Goal: Contribute content

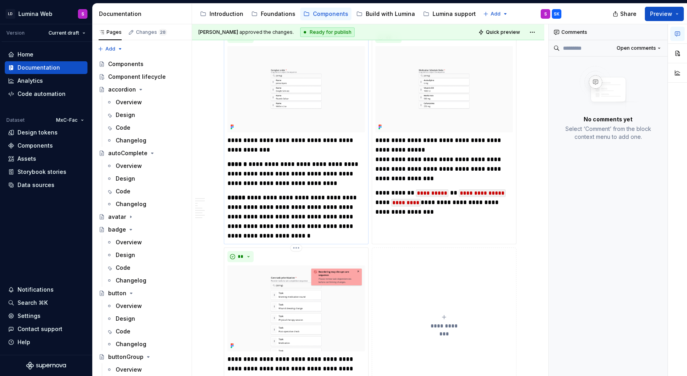
scroll to position [1015, 0]
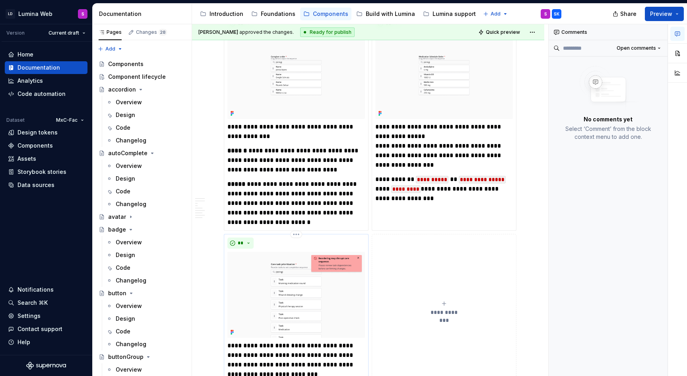
click at [318, 255] on img at bounding box center [296, 295] width 138 height 86
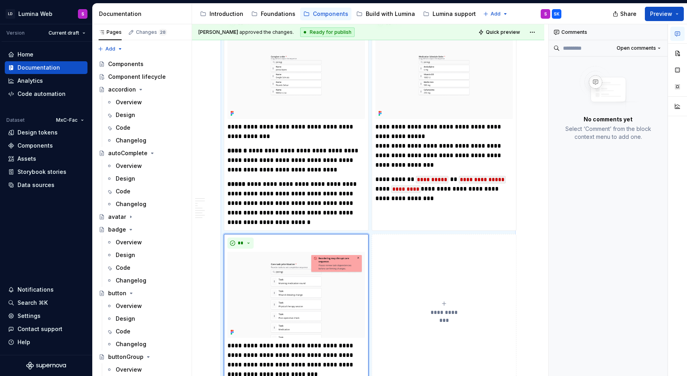
click at [679, 35] on icon "button" at bounding box center [677, 34] width 6 height 6
click at [680, 31] on icon "button" at bounding box center [677, 34] width 6 height 6
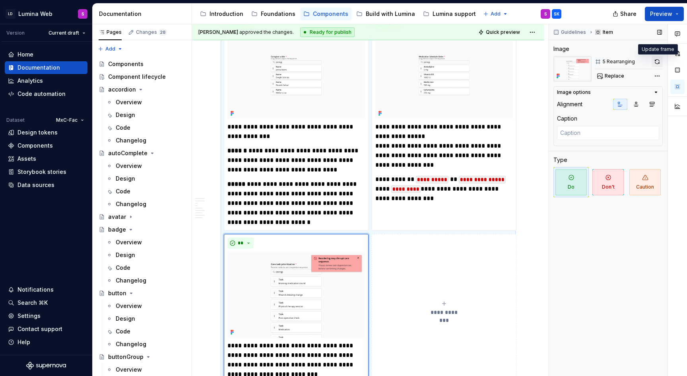
click at [659, 62] on button "button" at bounding box center [657, 61] width 11 height 11
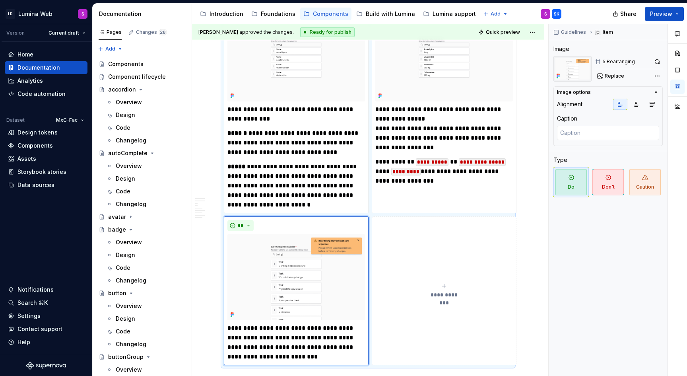
scroll to position [1036, 0]
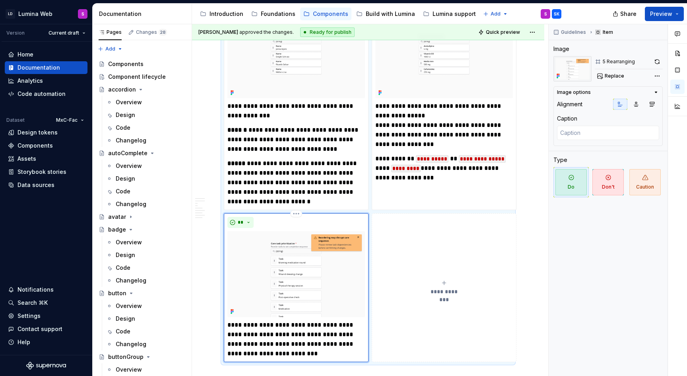
click at [355, 330] on p "**********" at bounding box center [296, 339] width 138 height 38
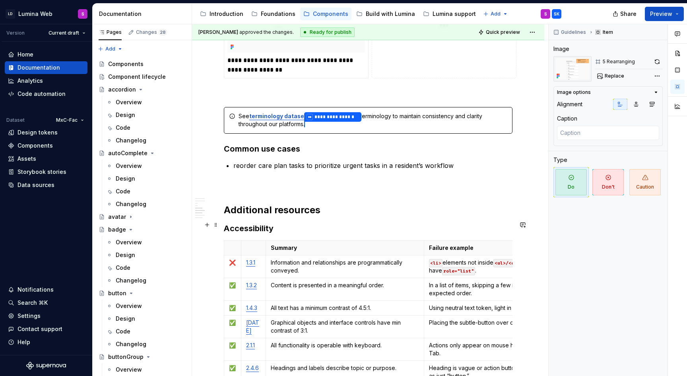
scroll to position [1650, 0]
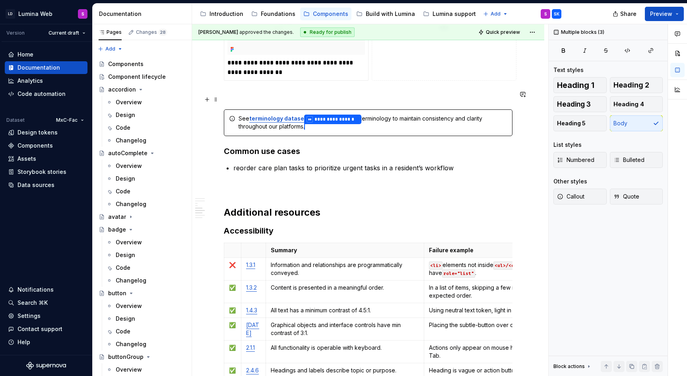
click at [403, 115] on div "**********" at bounding box center [373, 123] width 269 height 16
click at [217, 98] on span at bounding box center [216, 99] width 6 height 11
click at [215, 98] on span at bounding box center [216, 99] width 6 height 11
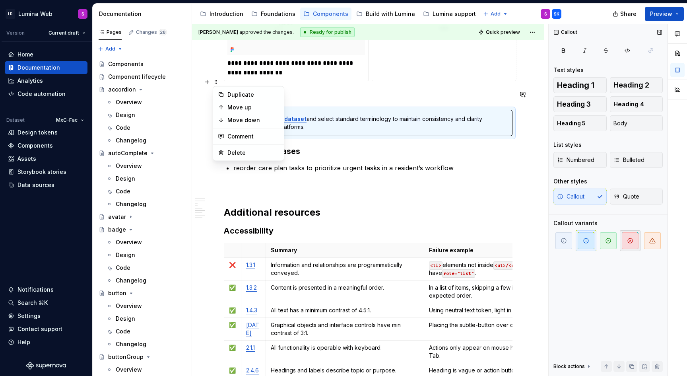
click at [624, 243] on span "button" at bounding box center [630, 240] width 17 height 17
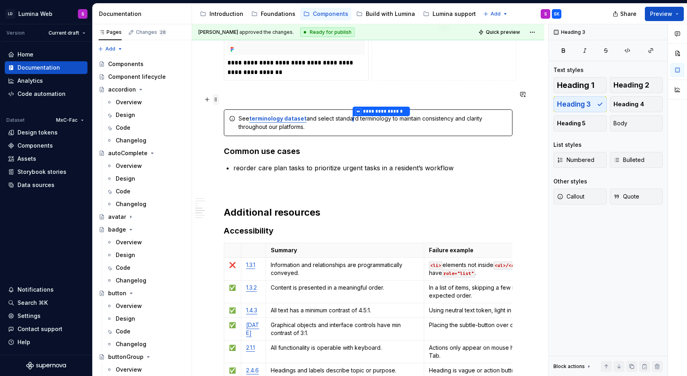
click at [216, 97] on span at bounding box center [216, 99] width 6 height 11
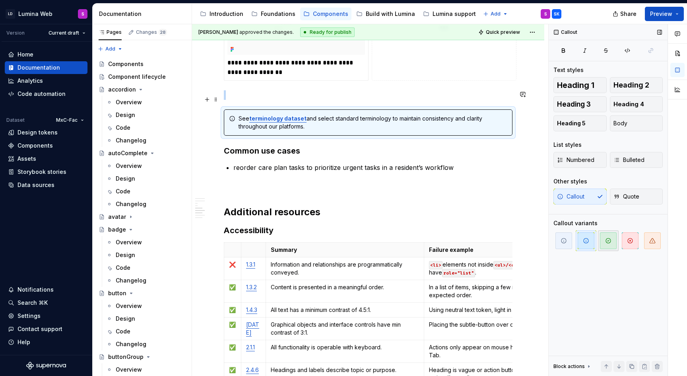
click at [610, 243] on icon "button" at bounding box center [608, 240] width 6 height 6
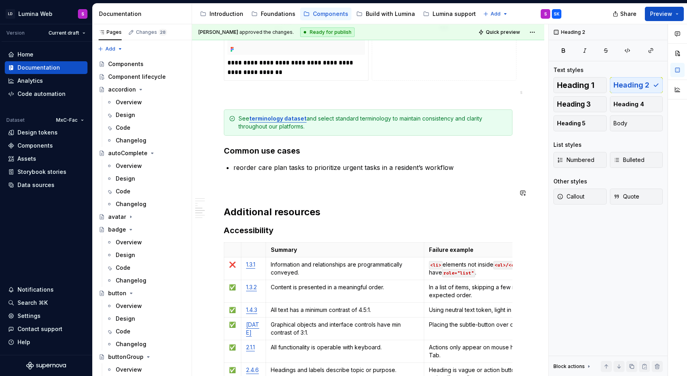
click at [216, 99] on span at bounding box center [216, 99] width 6 height 11
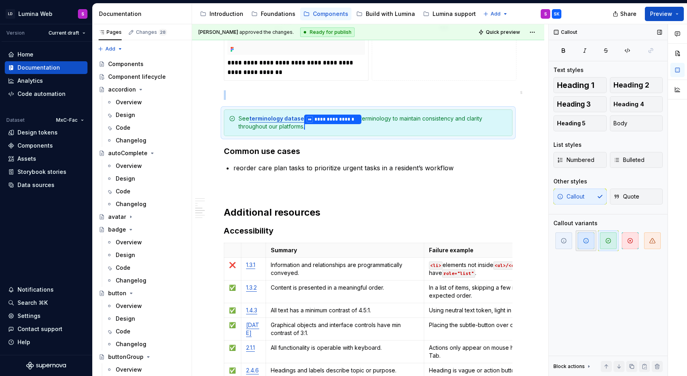
click at [585, 245] on span "button" at bounding box center [586, 240] width 17 height 17
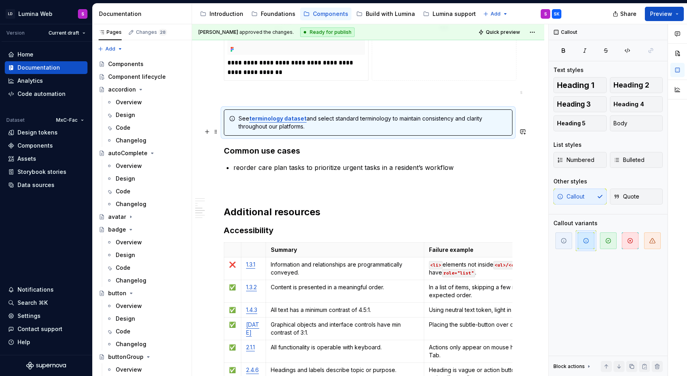
click at [361, 145] on h3 "Common use cases" at bounding box center [368, 150] width 289 height 11
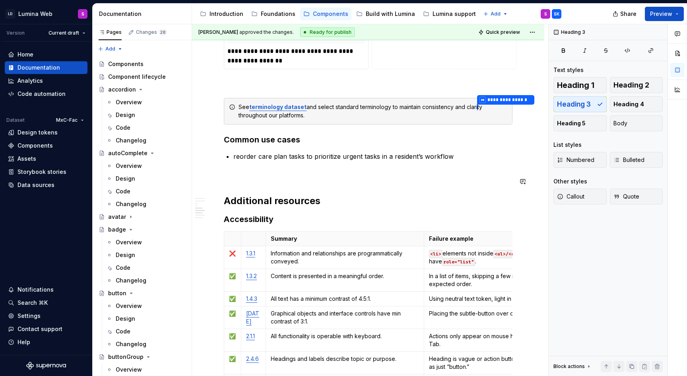
scroll to position [1660, 0]
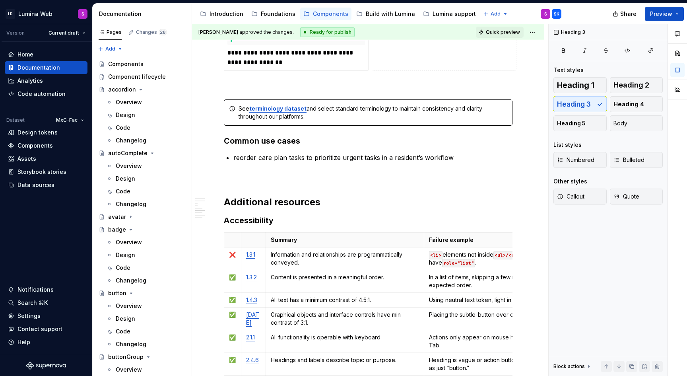
click at [506, 34] on span "Quick preview" at bounding box center [503, 32] width 34 height 6
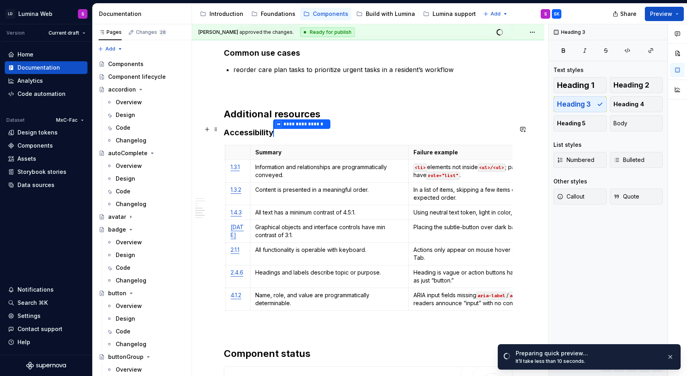
scroll to position [0, 0]
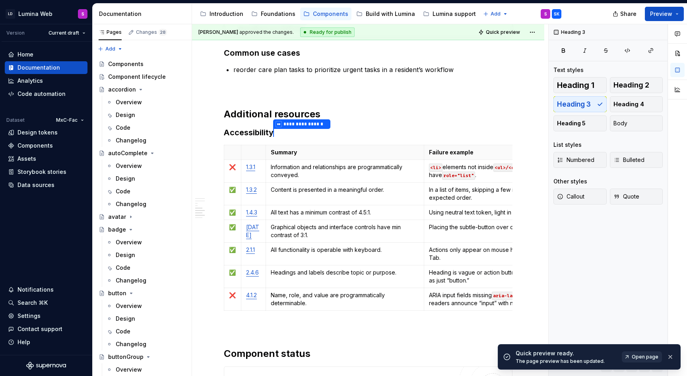
click at [633, 355] on span "Open page" at bounding box center [645, 356] width 27 height 6
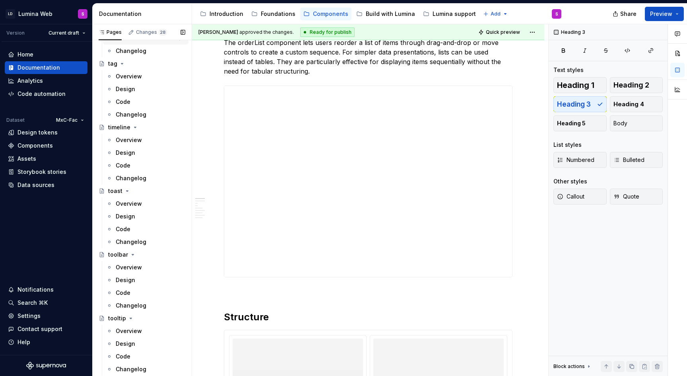
scroll to position [2174, 0]
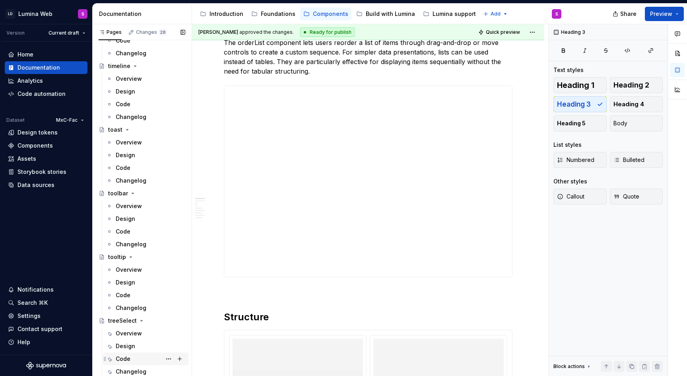
click at [135, 359] on div "Code SK" at bounding box center [151, 358] width 70 height 11
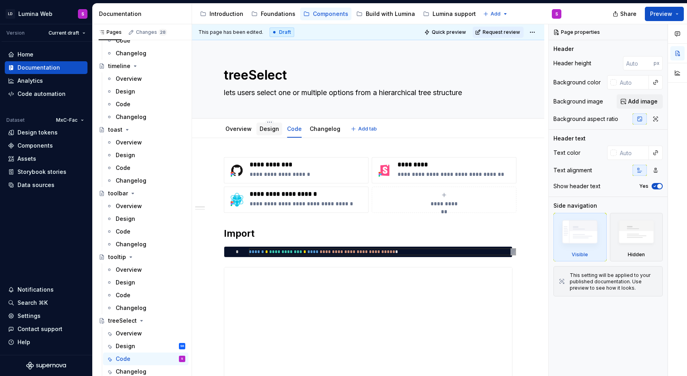
click at [271, 125] on div "Design" at bounding box center [269, 129] width 19 height 8
click at [270, 135] on div "Design" at bounding box center [269, 129] width 26 height 14
click at [270, 133] on div "Design" at bounding box center [269, 129] width 19 height 10
click at [271, 131] on link "Design" at bounding box center [269, 128] width 19 height 7
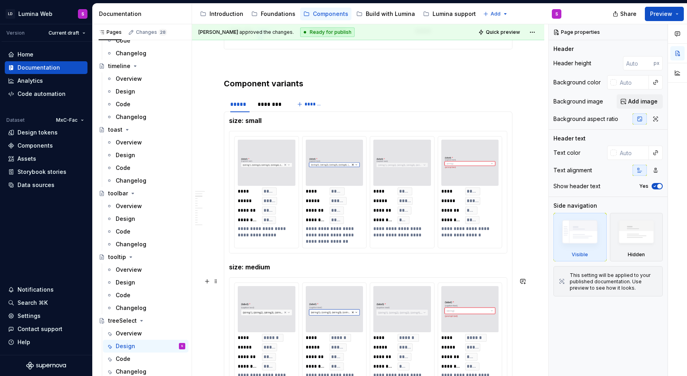
scroll to position [720, 0]
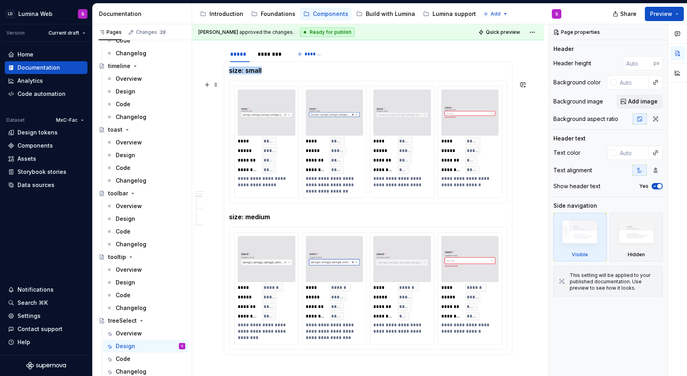
click at [274, 171] on span "*****" at bounding box center [269, 170] width 11 height 6
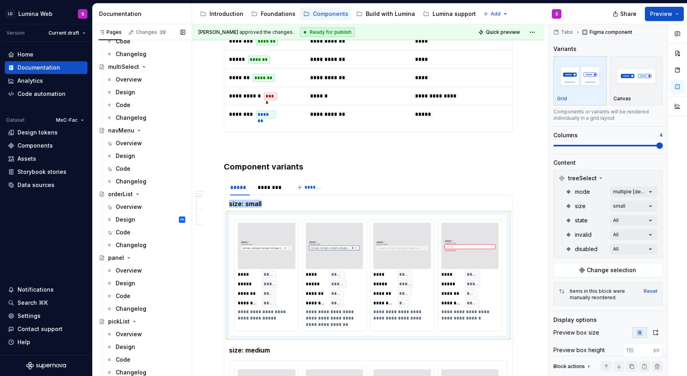
scroll to position [1332, 0]
click at [127, 217] on div "Design" at bounding box center [125, 221] width 19 height 8
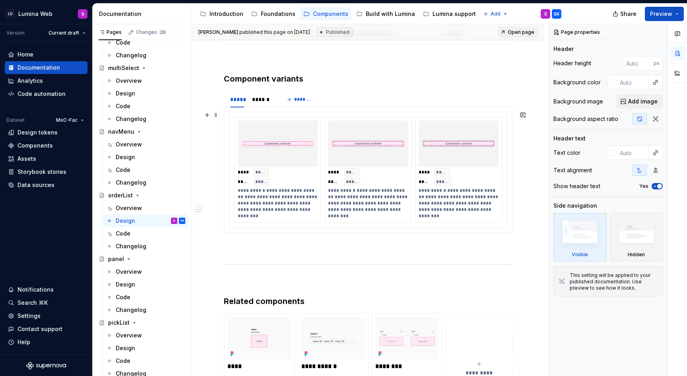
scroll to position [403, 0]
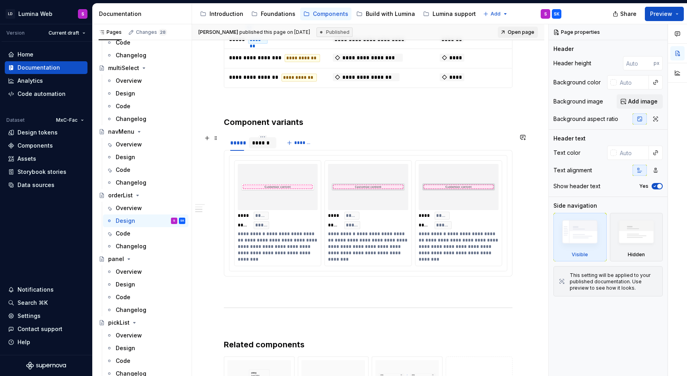
click at [268, 140] on div "******" at bounding box center [262, 143] width 21 height 8
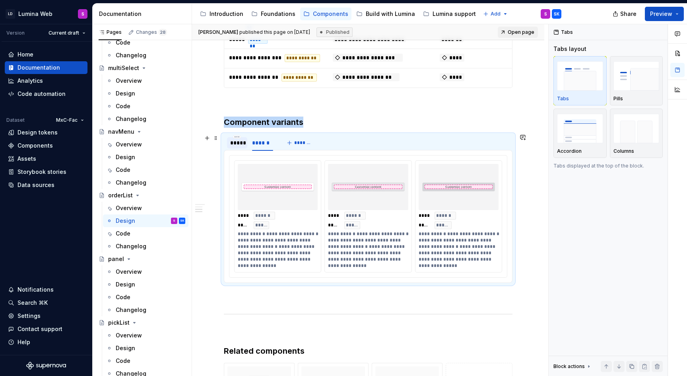
click at [239, 140] on div "*****" at bounding box center [237, 143] width 14 height 8
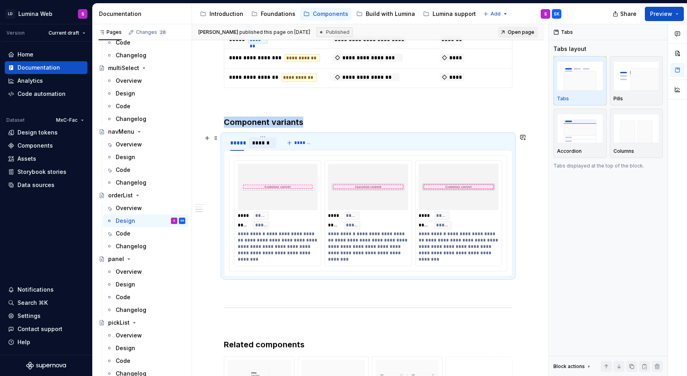
click at [261, 145] on div "******" at bounding box center [262, 143] width 21 height 8
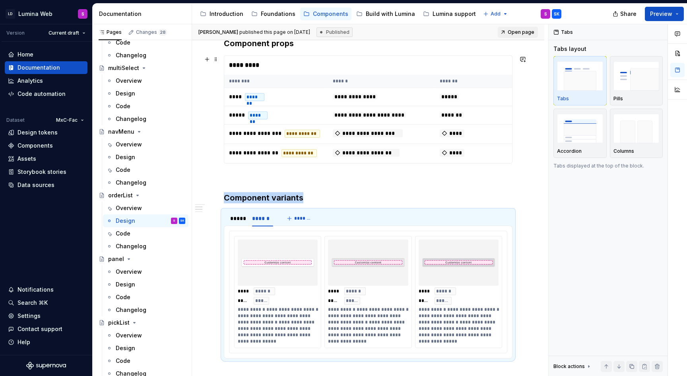
scroll to position [164, 0]
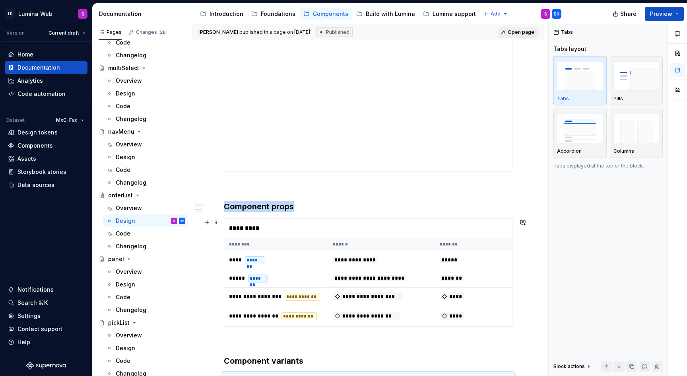
click at [317, 234] on div "*********" at bounding box center [370, 228] width 292 height 19
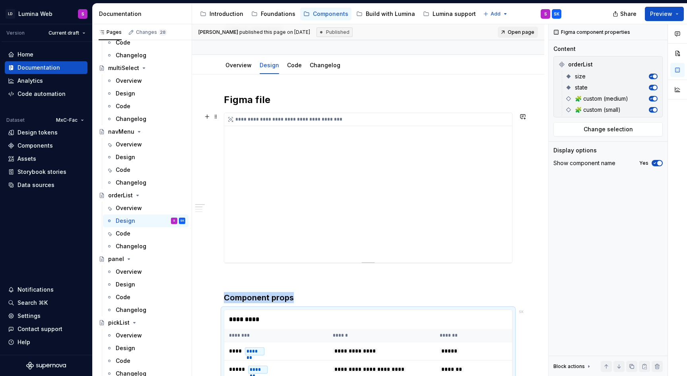
scroll to position [0, 0]
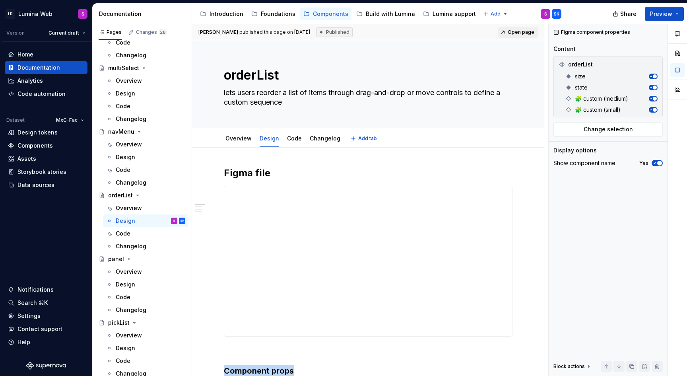
type textarea "*"
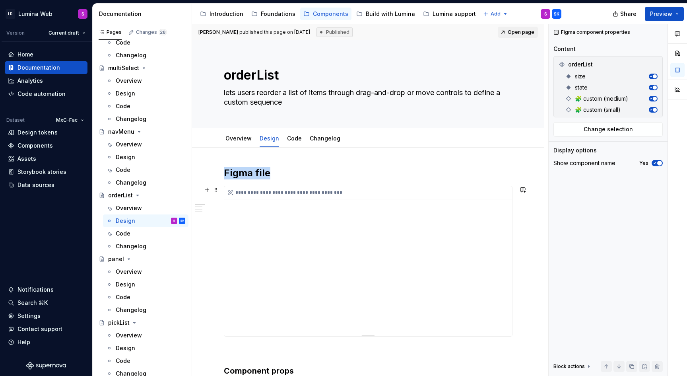
click at [341, 247] on div "**********" at bounding box center [368, 260] width 288 height 149
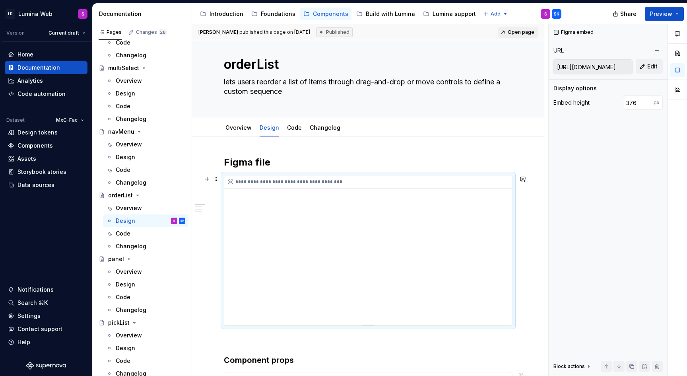
scroll to position [19, 0]
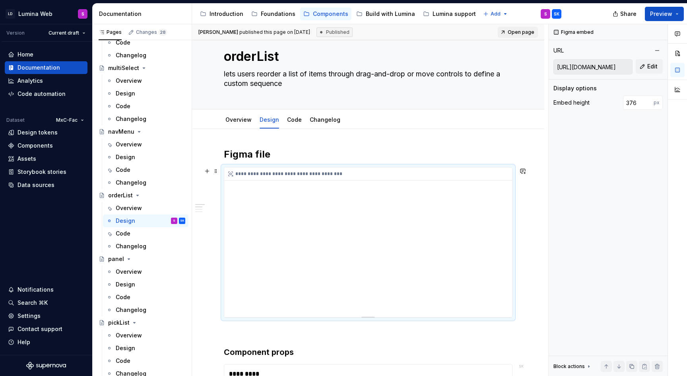
click at [458, 240] on div "**********" at bounding box center [368, 241] width 288 height 149
click at [652, 66] on span "Edit" at bounding box center [652, 66] width 10 height 8
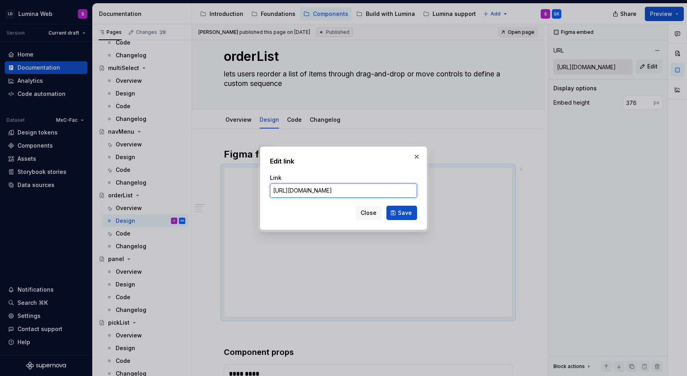
paste input "[DOMAIN_NAME][URL]"
type input "[URL][DOMAIN_NAME]"
click at [406, 208] on button "Save" at bounding box center [401, 213] width 31 height 14
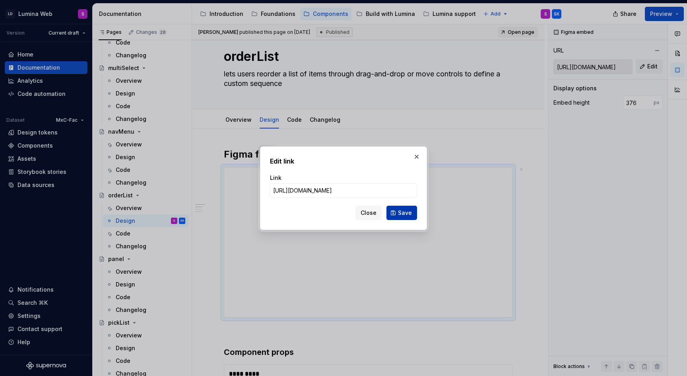
type input "[URL][DOMAIN_NAME]"
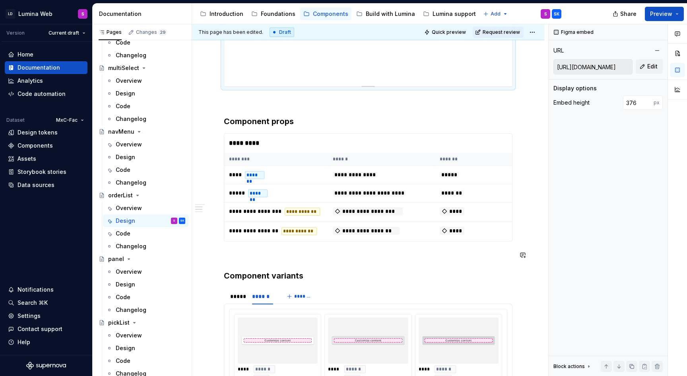
scroll to position [250, 0]
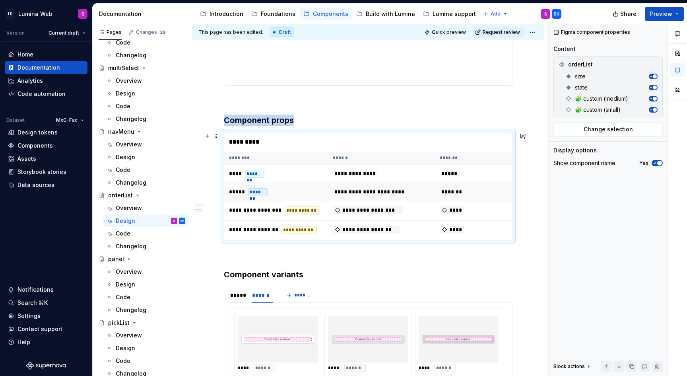
click at [390, 194] on span "**********" at bounding box center [369, 192] width 73 height 6
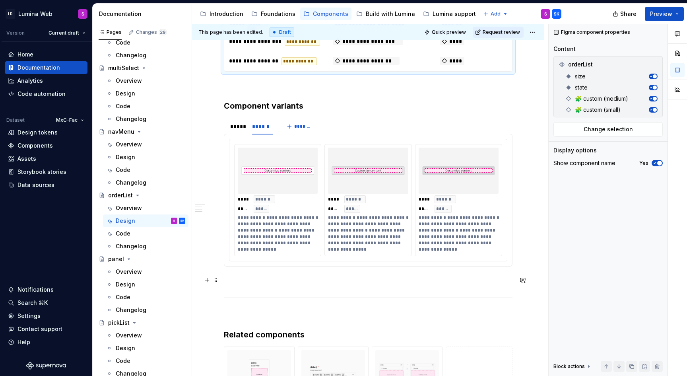
scroll to position [405, 0]
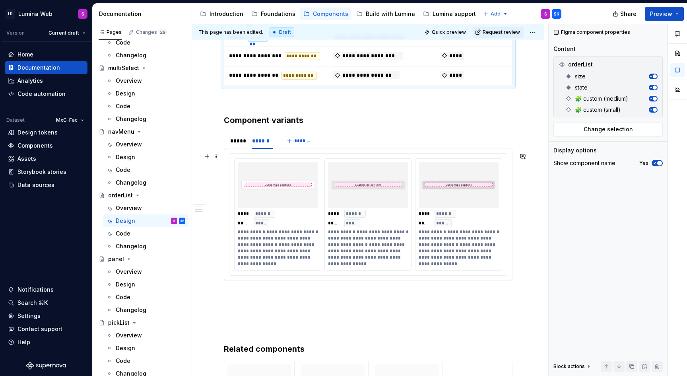
click at [378, 198] on img at bounding box center [368, 185] width 74 height 40
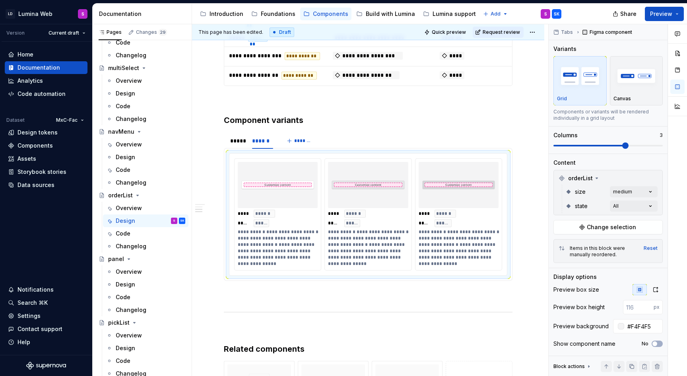
type textarea "*"
